Goal: Find specific fact: Find specific fact

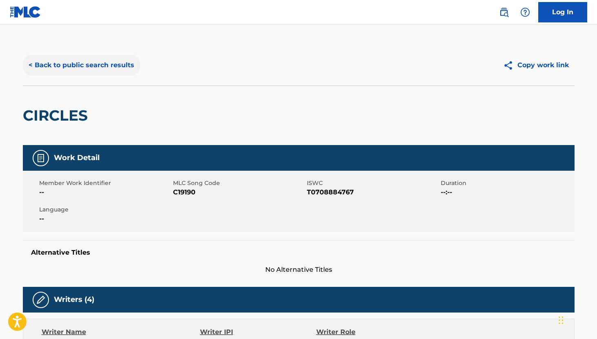
click at [63, 65] on button "< Back to public search results" at bounding box center [81, 65] width 117 height 20
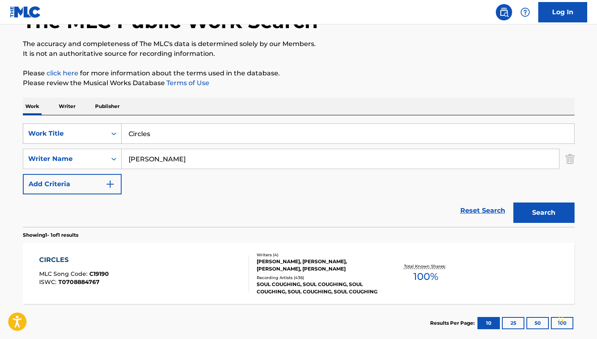
drag, startPoint x: 160, startPoint y: 137, endPoint x: 105, endPoint y: 136, distance: 54.6
click at [105, 136] on div "SearchWithCriteria0d844ff2-de06-4303-9d25-51c94f4db7cc Work Title Circles" at bounding box center [298, 134] width 551 height 20
paste input "The Wind Cries [PERSON_NAME]"
type input "The Wind Cries [PERSON_NAME]"
drag, startPoint x: 208, startPoint y: 161, endPoint x: 108, endPoint y: 161, distance: 99.9
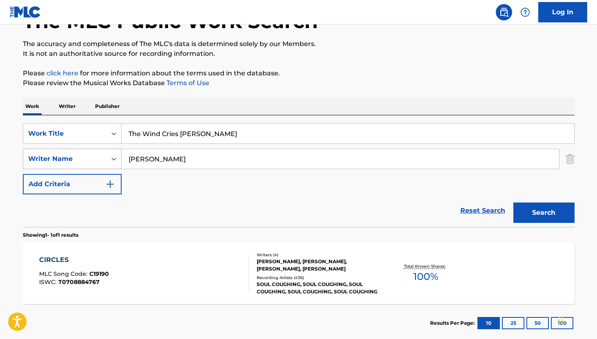
click at [108, 161] on div "SearchWithCriteriabaa8f95d-7abf-4447-81f6-5226bfa769ca Writer Name [PERSON_NAME]" at bounding box center [298, 159] width 551 height 20
paste input "[PERSON_NAME]"
type input "[PERSON_NAME]"
click at [524, 214] on button "Search" at bounding box center [543, 213] width 61 height 20
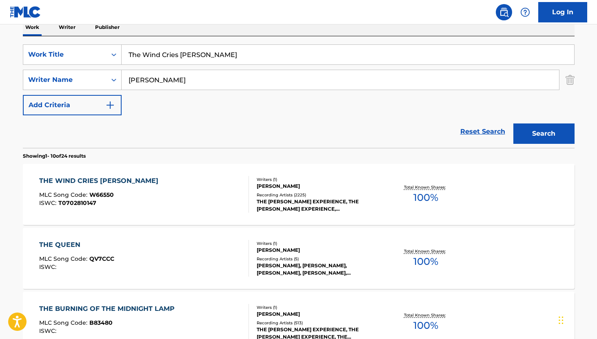
scroll to position [137, 0]
click at [270, 181] on div "Writers ( 1 )" at bounding box center [317, 179] width 123 height 6
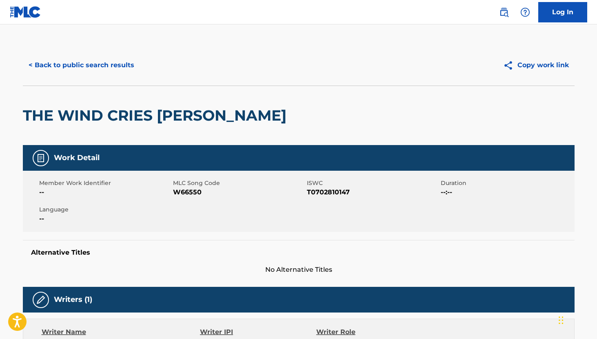
click at [190, 192] on span "W66550" at bounding box center [239, 193] width 132 height 10
click at [190, 193] on span "W66550" at bounding box center [239, 193] width 132 height 10
copy span "W66550"
